Goal: Information Seeking & Learning: Learn about a topic

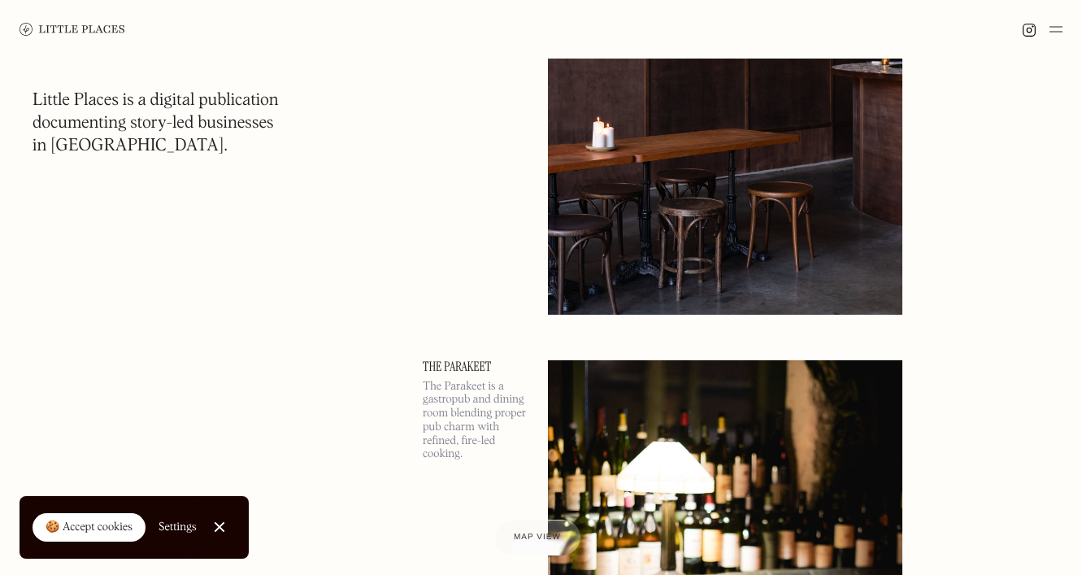
scroll to position [8729, 0]
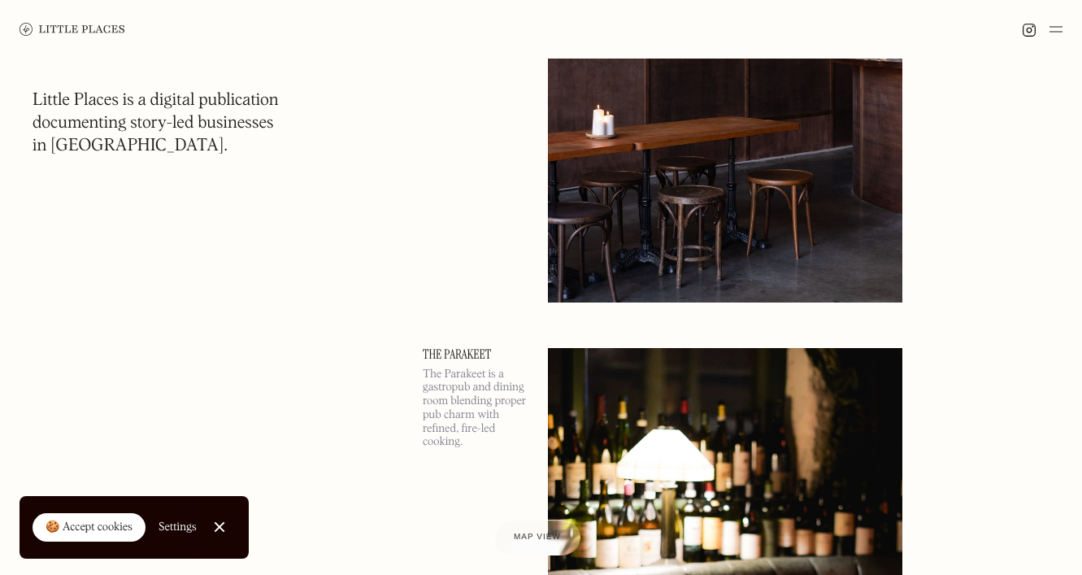
click at [648, 109] on img at bounding box center [725, 46] width 355 height 512
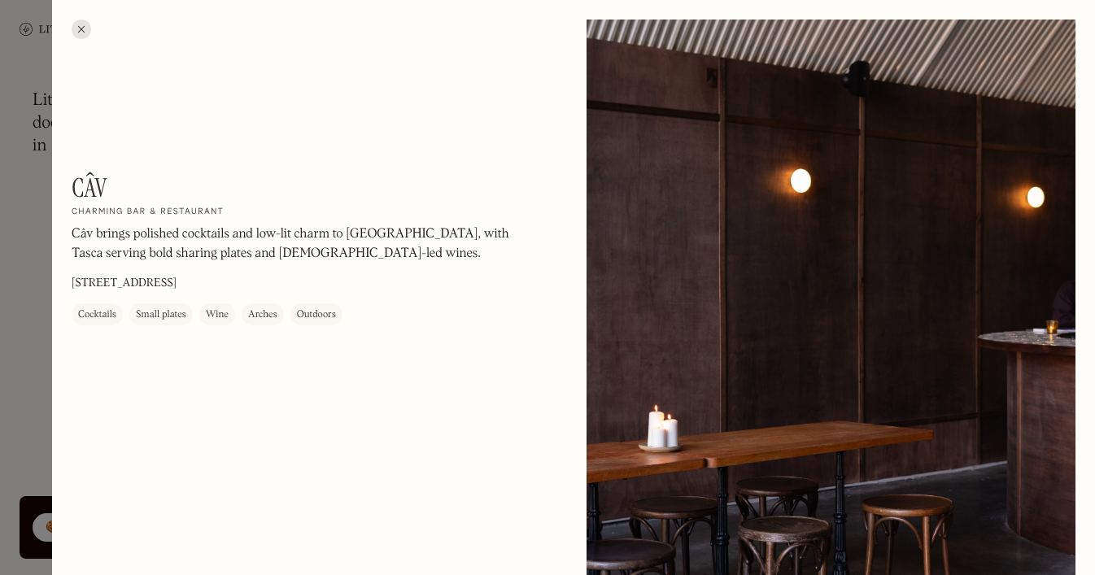
click at [283, 283] on div "Câv On Our Radar Charming bar & restaurant Câv brings polished cocktails and lo…" at bounding box center [291, 248] width 439 height 153
copy div "Câv brings polished cocktails and low-lit charm to [GEOGRAPHIC_DATA], with Tasc…"
click at [78, 27] on div at bounding box center [82, 30] width 20 height 20
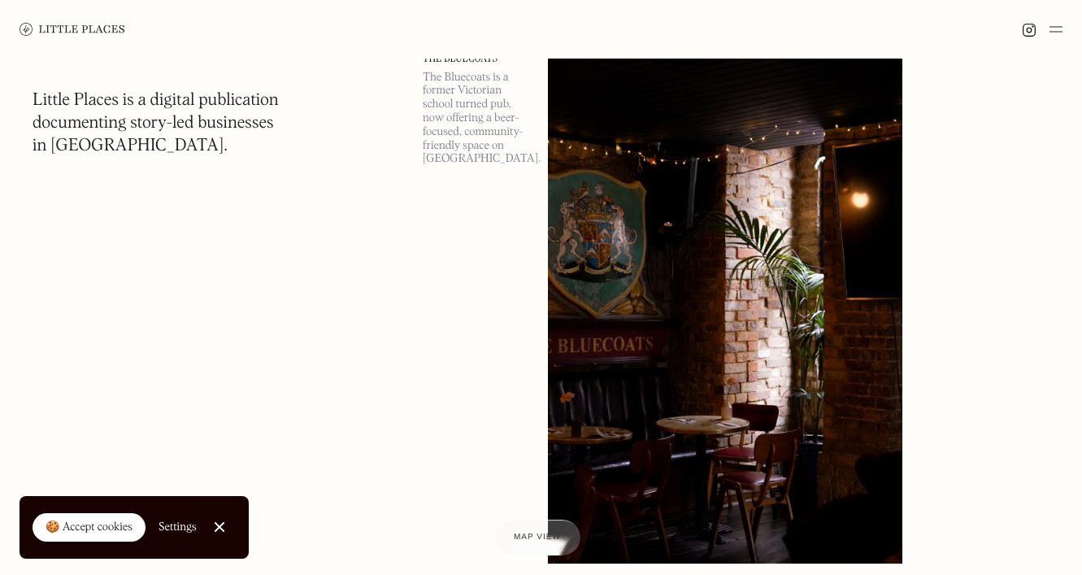
scroll to position [12924, 0]
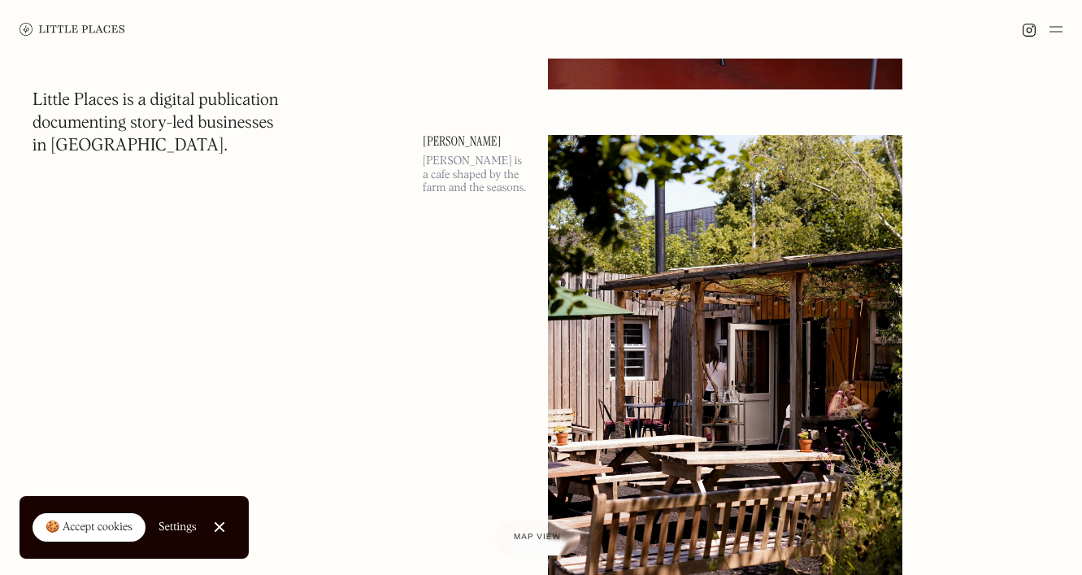
scroll to position [1621, 0]
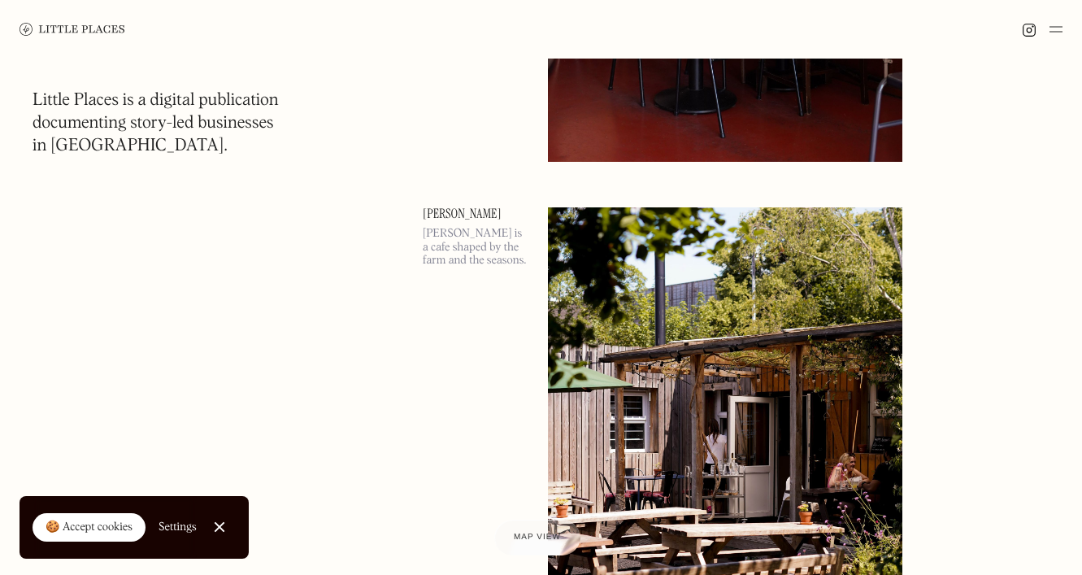
click at [455, 219] on link "[PERSON_NAME]" at bounding box center [476, 213] width 106 height 13
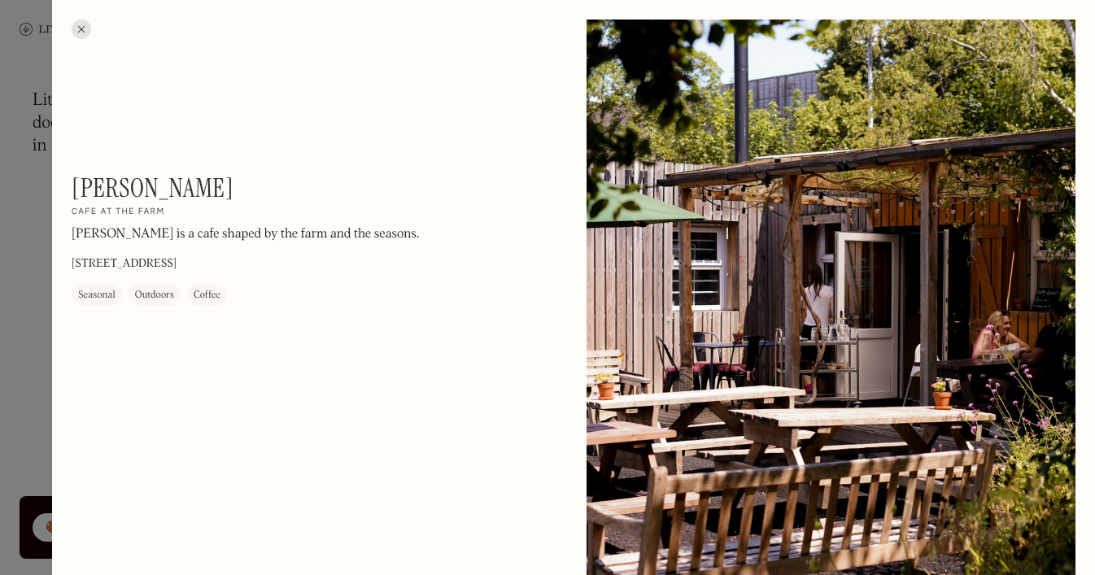
drag, startPoint x: 387, startPoint y: 257, endPoint x: 74, endPoint y: 259, distance: 313.1
click at [74, 259] on div "[PERSON_NAME] On Our Radar Cafe at the farm [PERSON_NAME] is a cafe shaped by t…" at bounding box center [291, 238] width 439 height 133
copy p "[STREET_ADDRESS]"
click at [81, 32] on div at bounding box center [82, 30] width 20 height 20
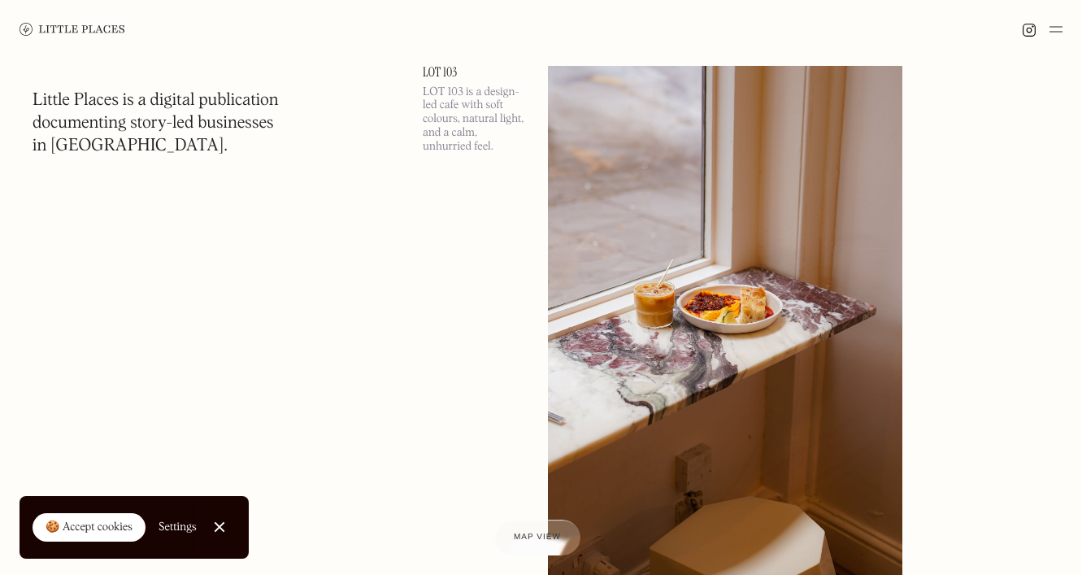
scroll to position [3420, 0]
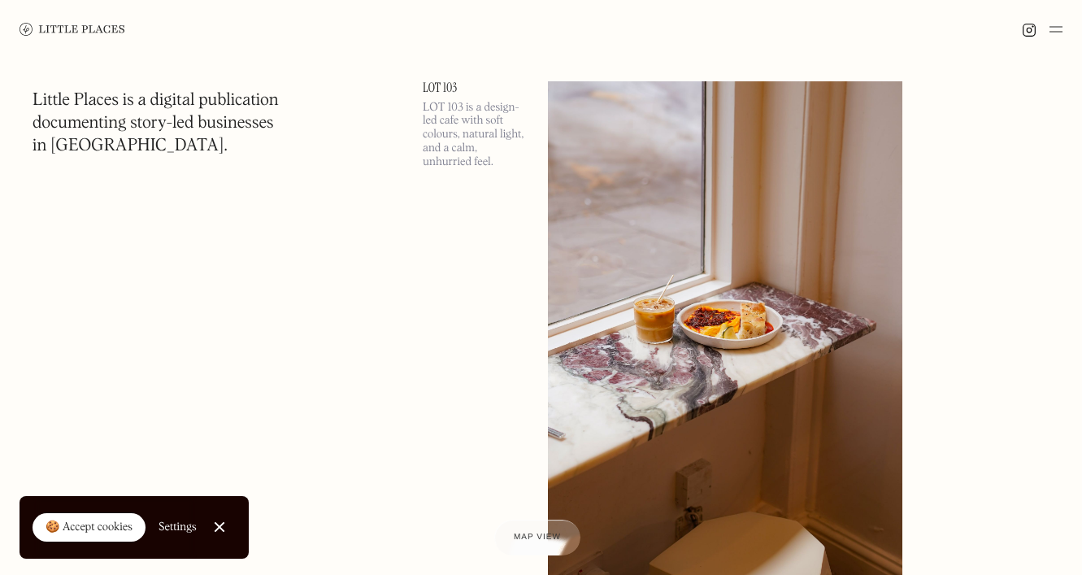
click at [434, 89] on link "LOT 103" at bounding box center [476, 87] width 106 height 13
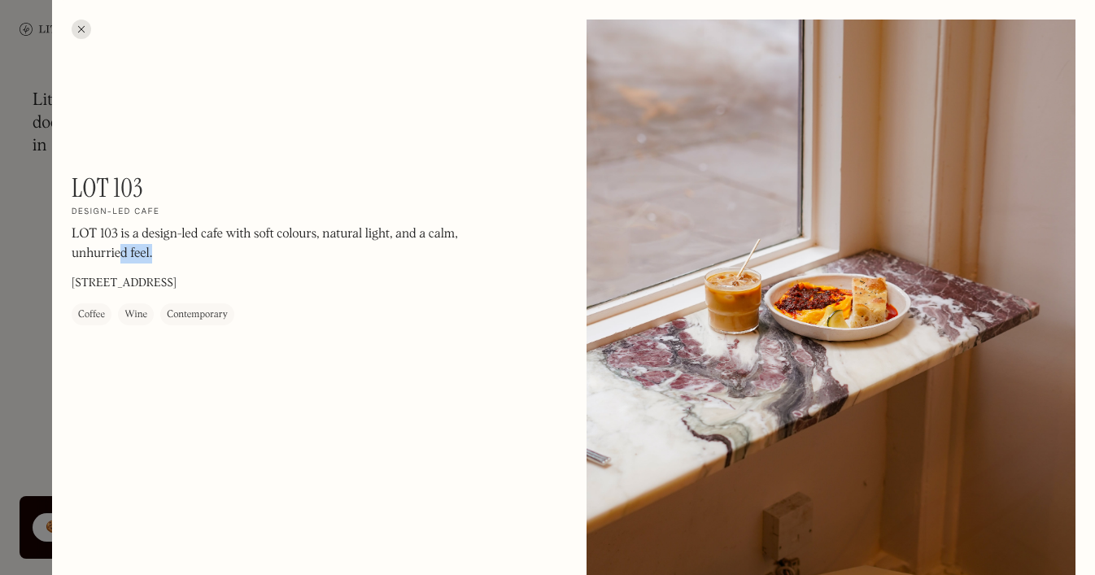
drag, startPoint x: 291, startPoint y: 277, endPoint x: 123, endPoint y: 260, distance: 169.2
click at [123, 260] on div "LOT 103 On Our Radar Design-led cafe LOT 103 is a design-led cafe with soft col…" at bounding box center [291, 248] width 439 height 153
click at [111, 263] on div "LOT 103 is a design-led cafe with soft colours, natural light, and a calm, unhu…" at bounding box center [291, 248] width 439 height 47
drag, startPoint x: 69, startPoint y: 275, endPoint x: 351, endPoint y: 260, distance: 282.5
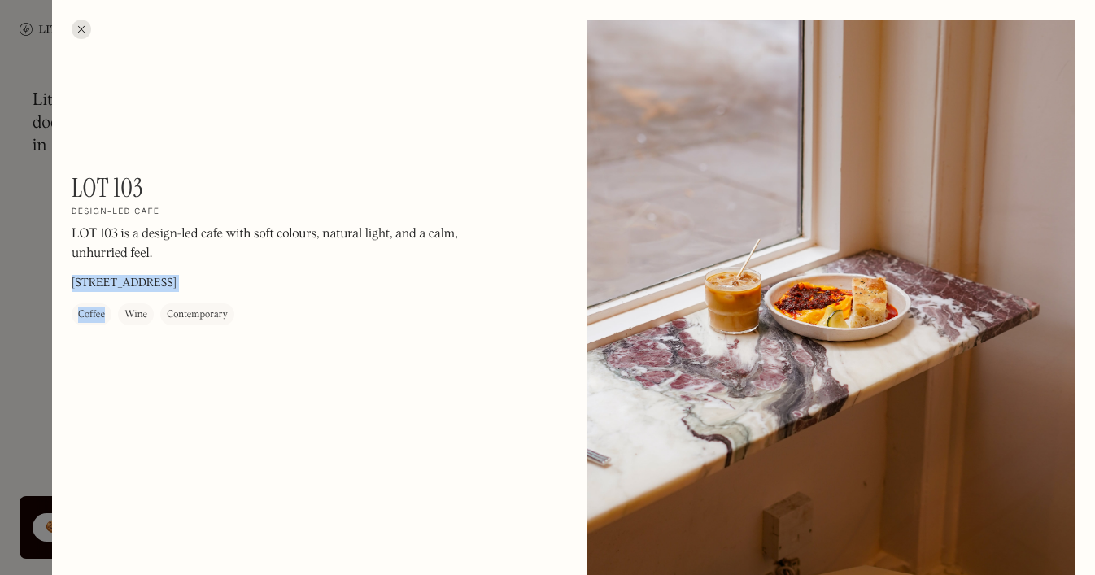
click at [351, 260] on div "LOT 103 is a design-led cafe with soft colours, natural light, and a calm, unhu…" at bounding box center [291, 248] width 439 height 47
drag, startPoint x: 287, startPoint y: 281, endPoint x: 71, endPoint y: 281, distance: 216.3
click at [72, 281] on div "LOT 103 On Our Radar Design-led cafe LOT 103 is a design-led cafe with soft col…" at bounding box center [291, 248] width 439 height 153
click at [88, 28] on div at bounding box center [82, 30] width 20 height 20
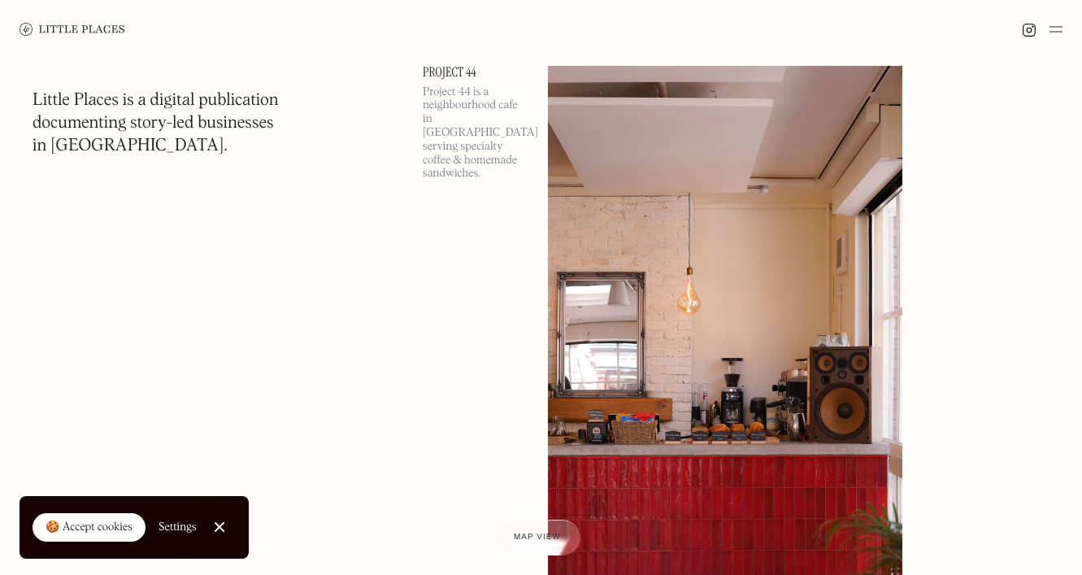
scroll to position [6189, 0]
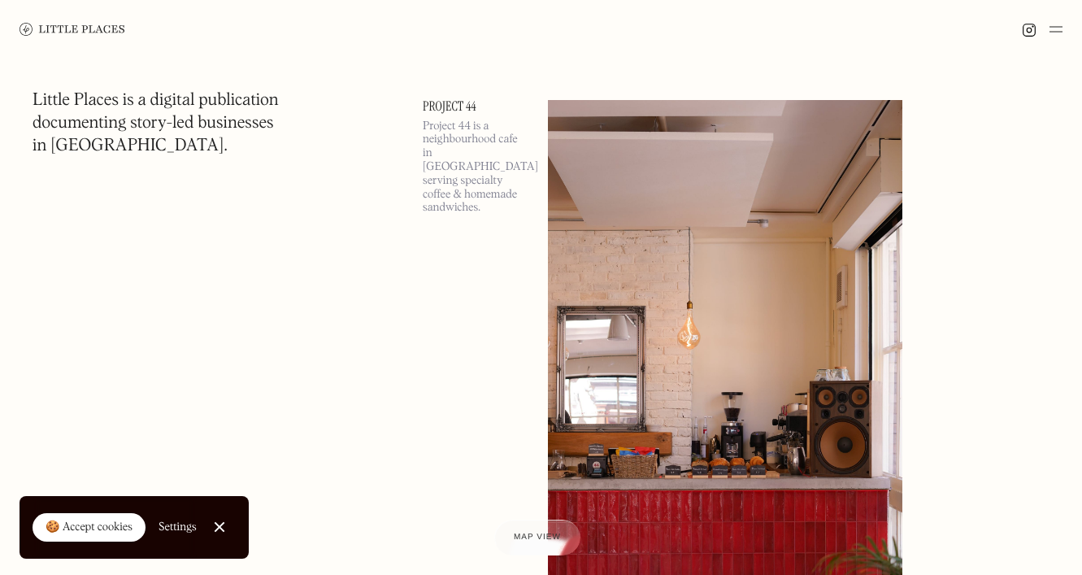
click at [458, 106] on link "Project 44" at bounding box center [476, 106] width 106 height 13
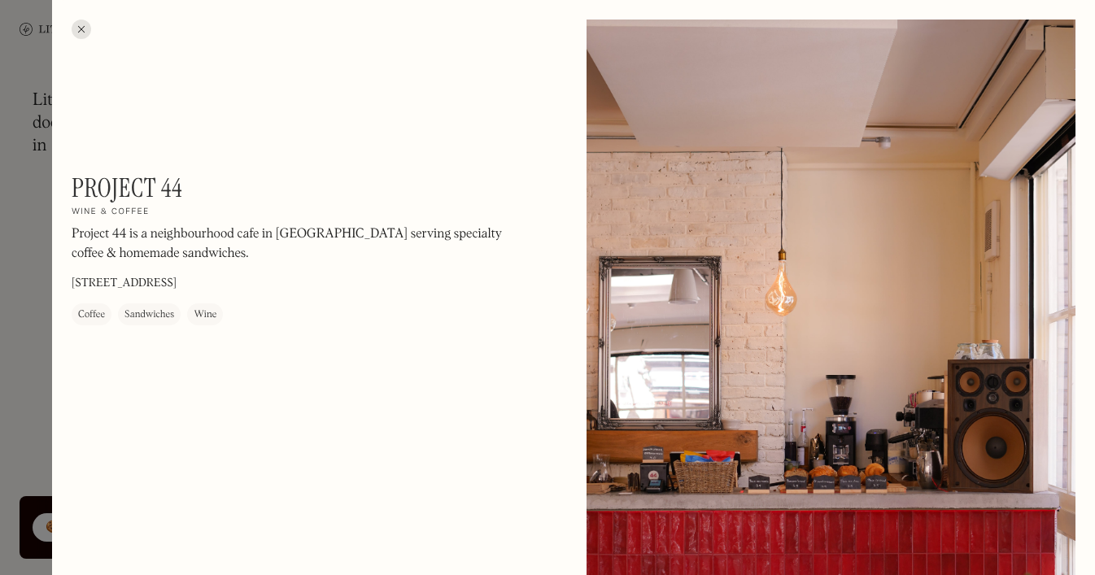
click at [85, 28] on div at bounding box center [82, 30] width 20 height 20
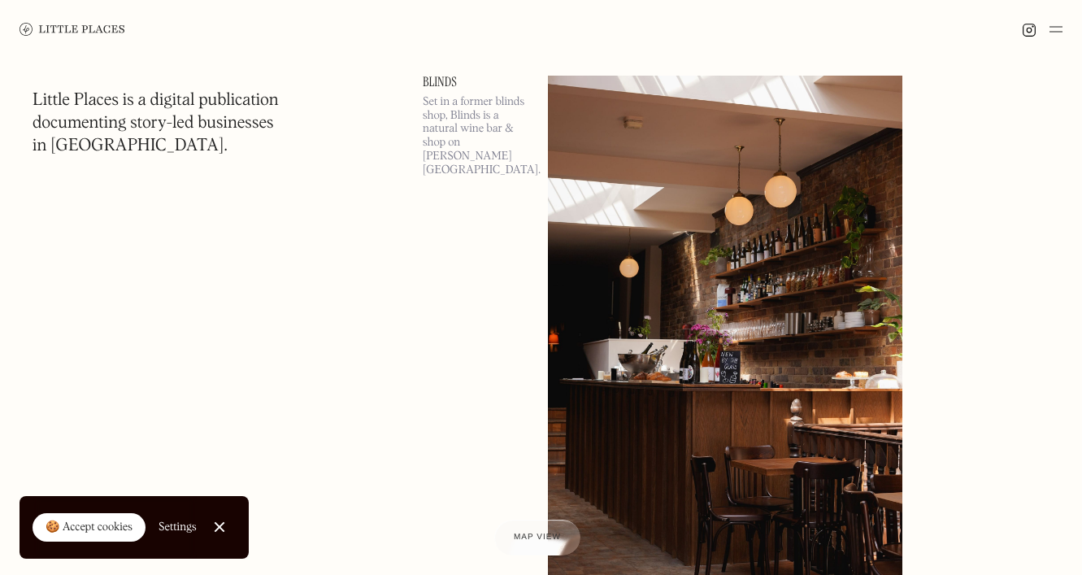
scroll to position [7331, 0]
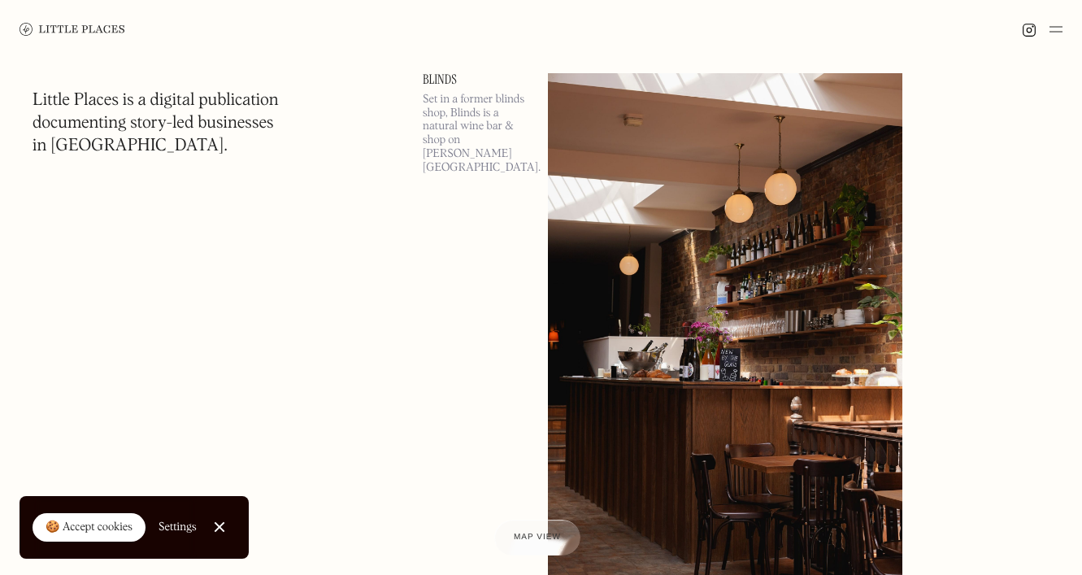
click at [441, 76] on link "Blinds" at bounding box center [476, 79] width 106 height 13
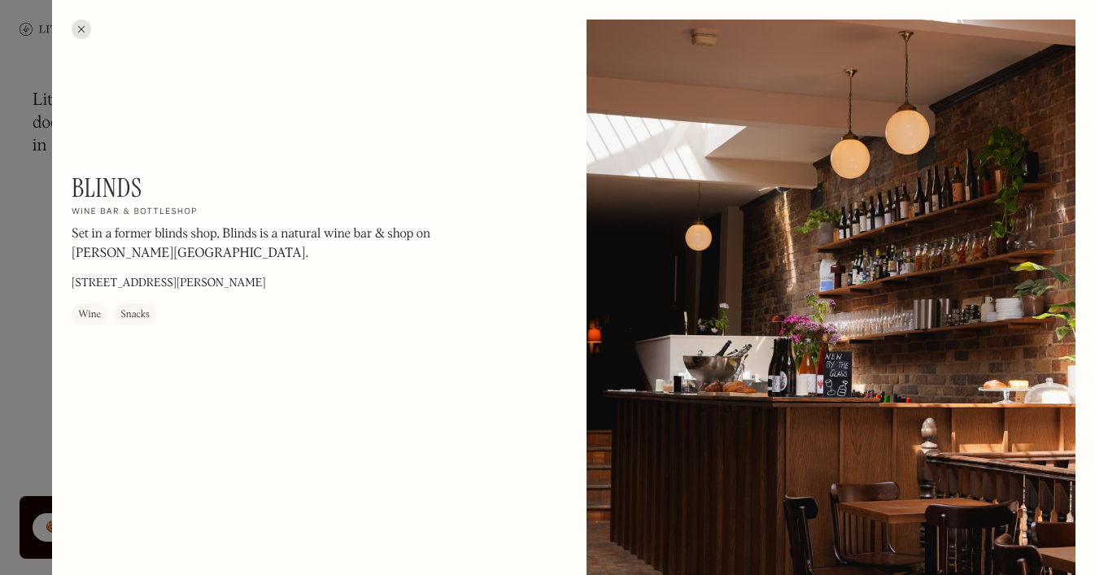
click at [82, 32] on div at bounding box center [82, 30] width 20 height 20
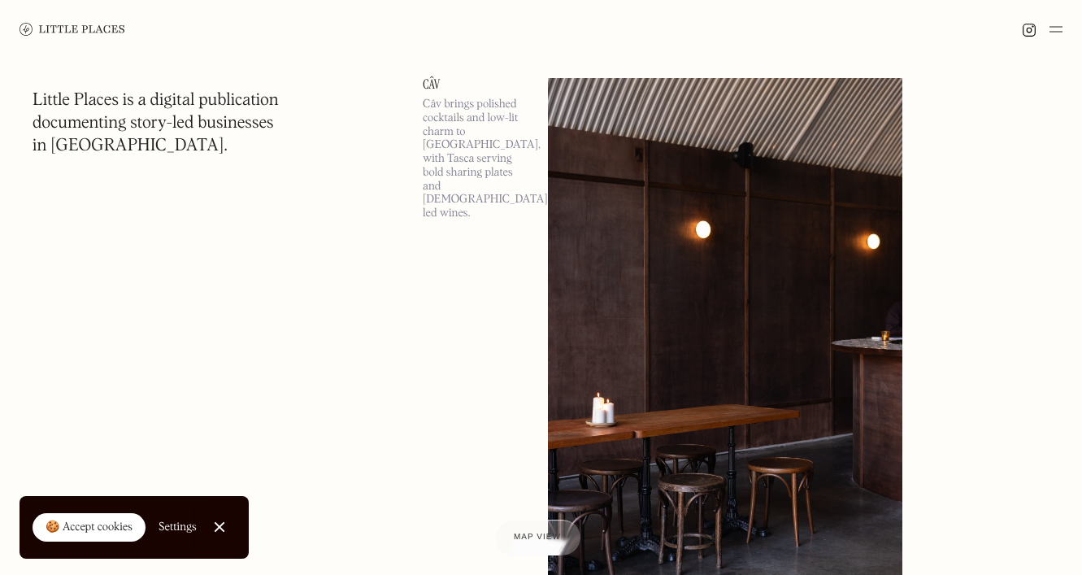
scroll to position [8443, 0]
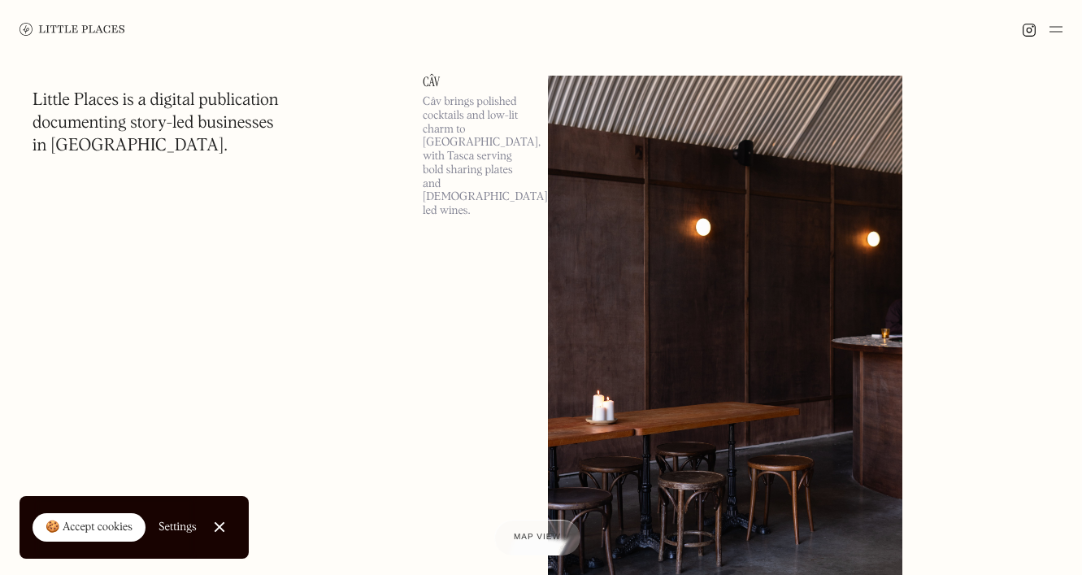
click at [434, 78] on link "Câv" at bounding box center [476, 82] width 106 height 13
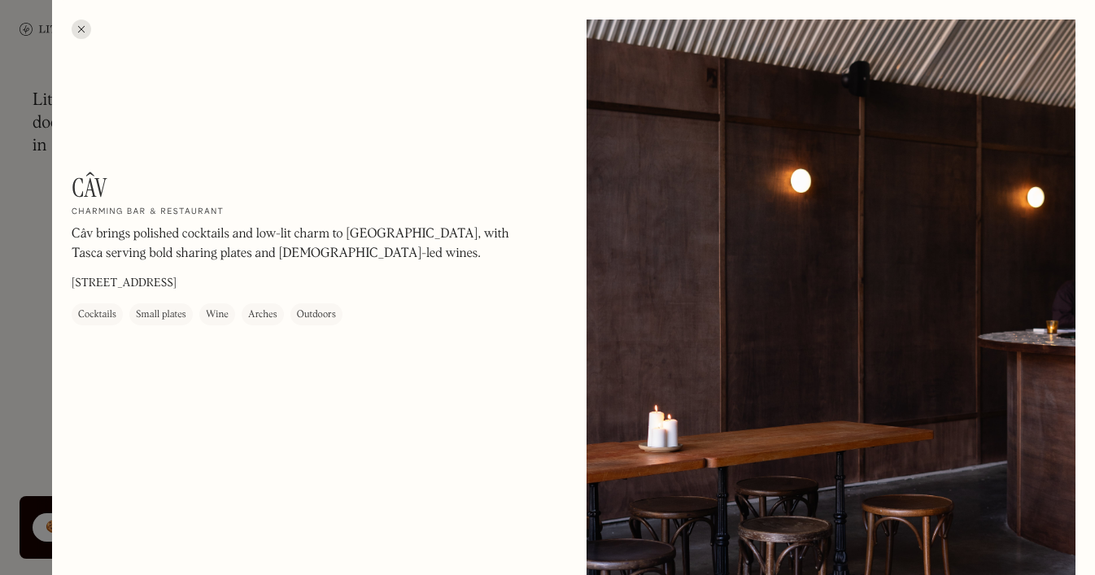
click at [76, 30] on div at bounding box center [82, 30] width 20 height 20
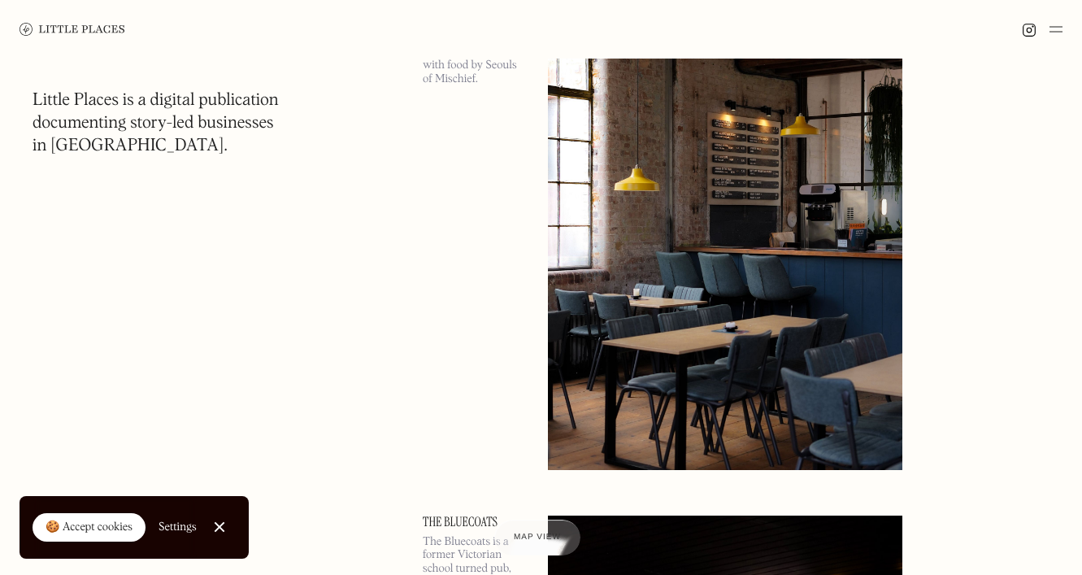
scroll to position [12223, 0]
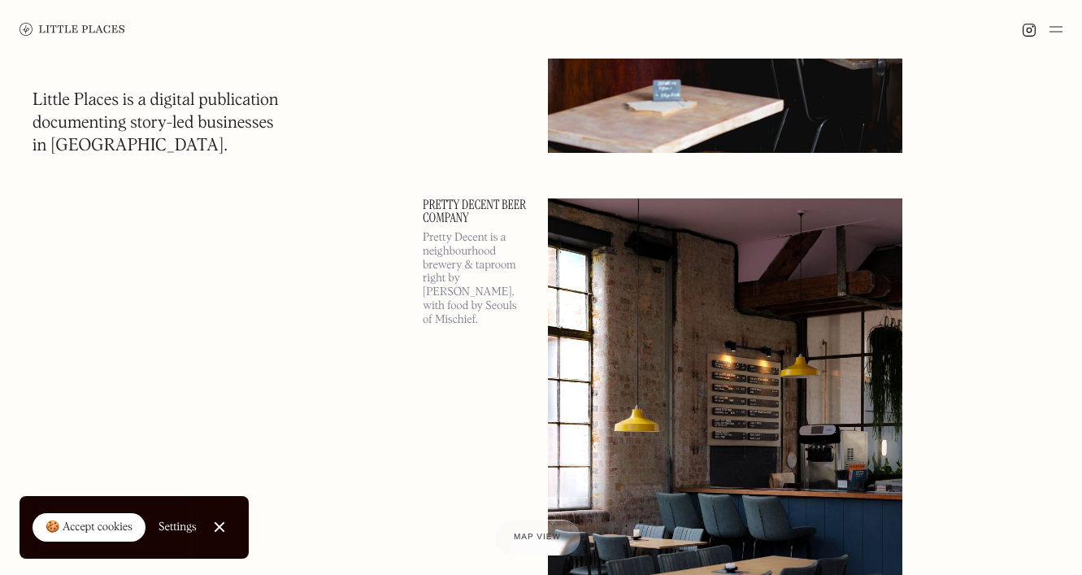
click at [475, 202] on link "Pretty Decent Beer Company" at bounding box center [476, 211] width 106 height 26
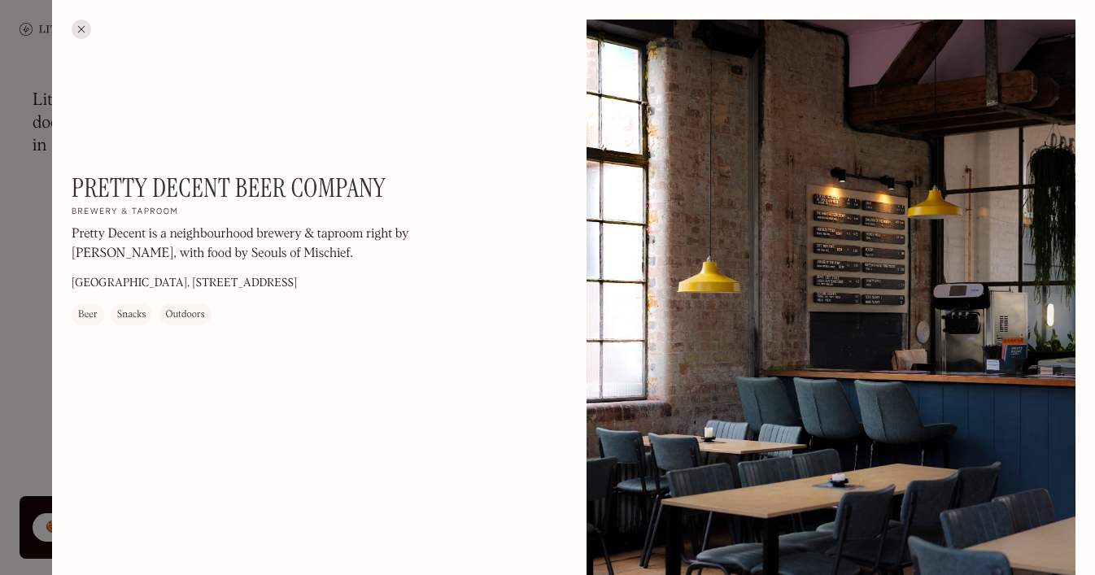
click at [79, 28] on div at bounding box center [82, 30] width 20 height 20
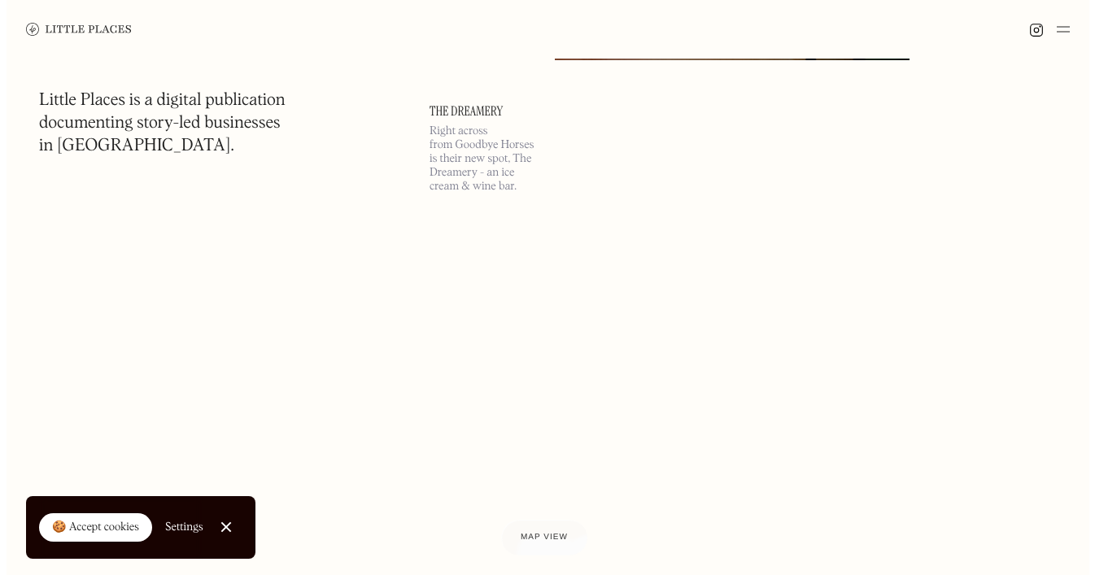
scroll to position [14547, 0]
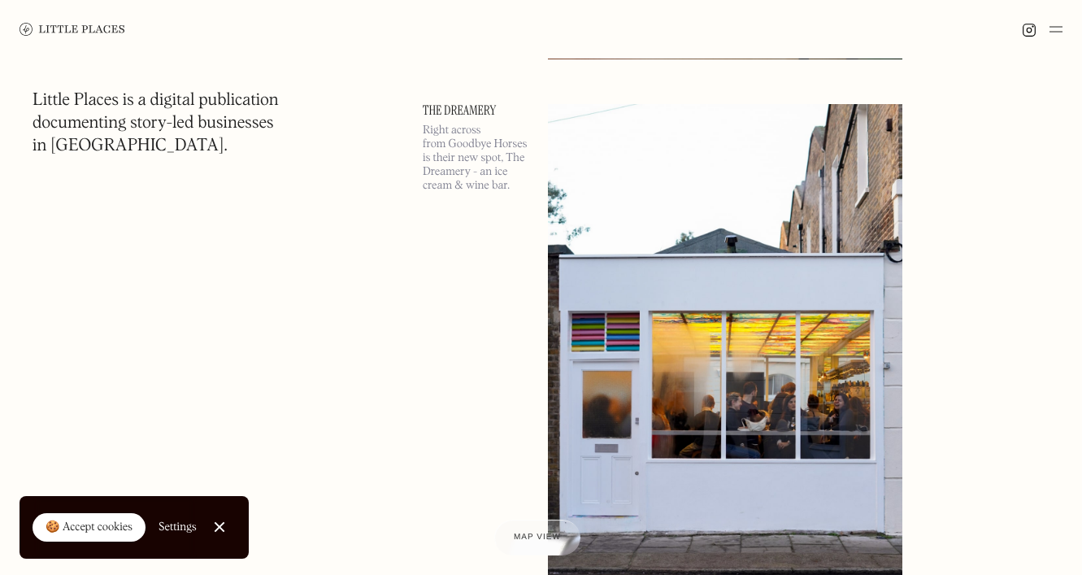
click at [452, 111] on link "The Dreamery" at bounding box center [476, 110] width 106 height 13
